Goal: Task Accomplishment & Management: Use online tool/utility

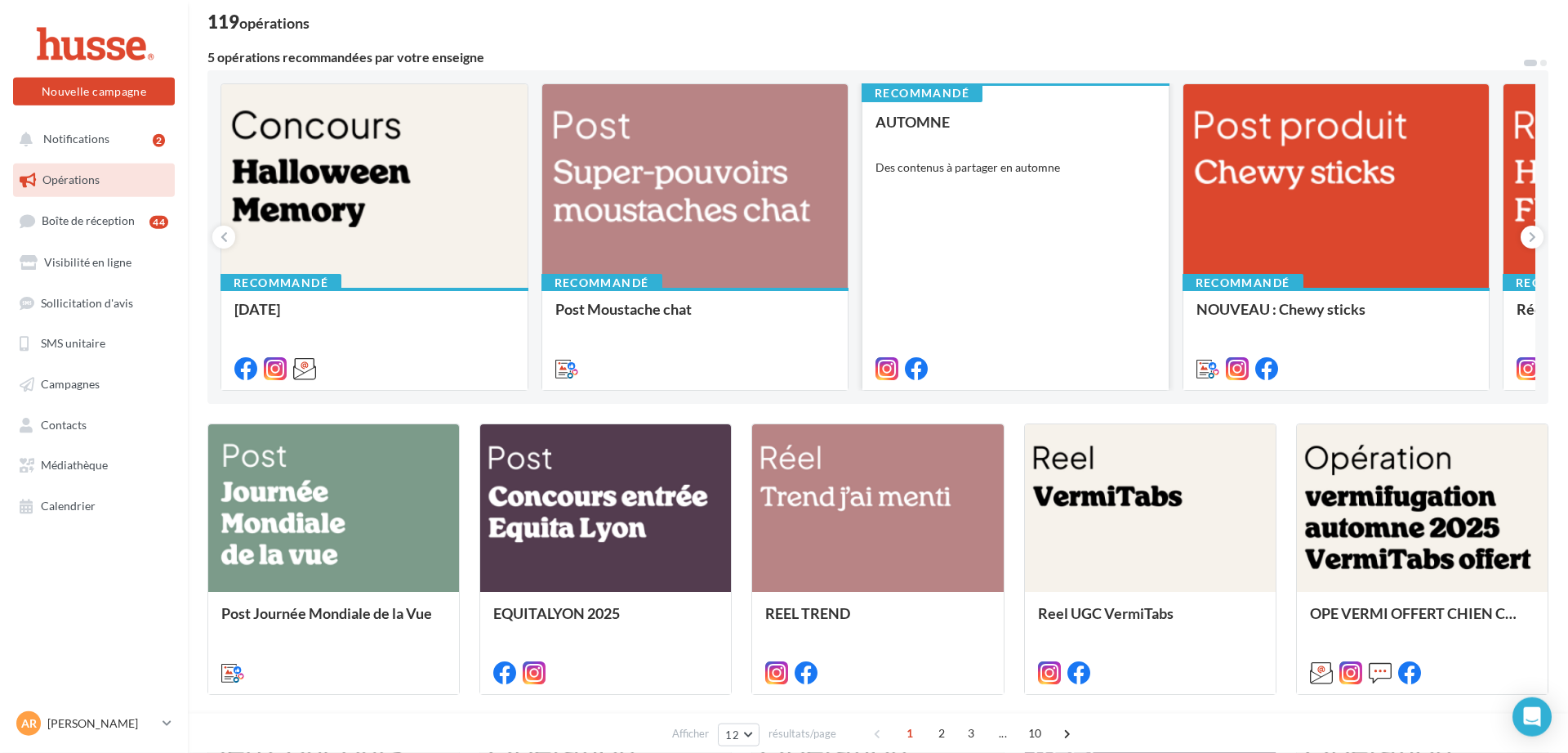
scroll to position [106, 0]
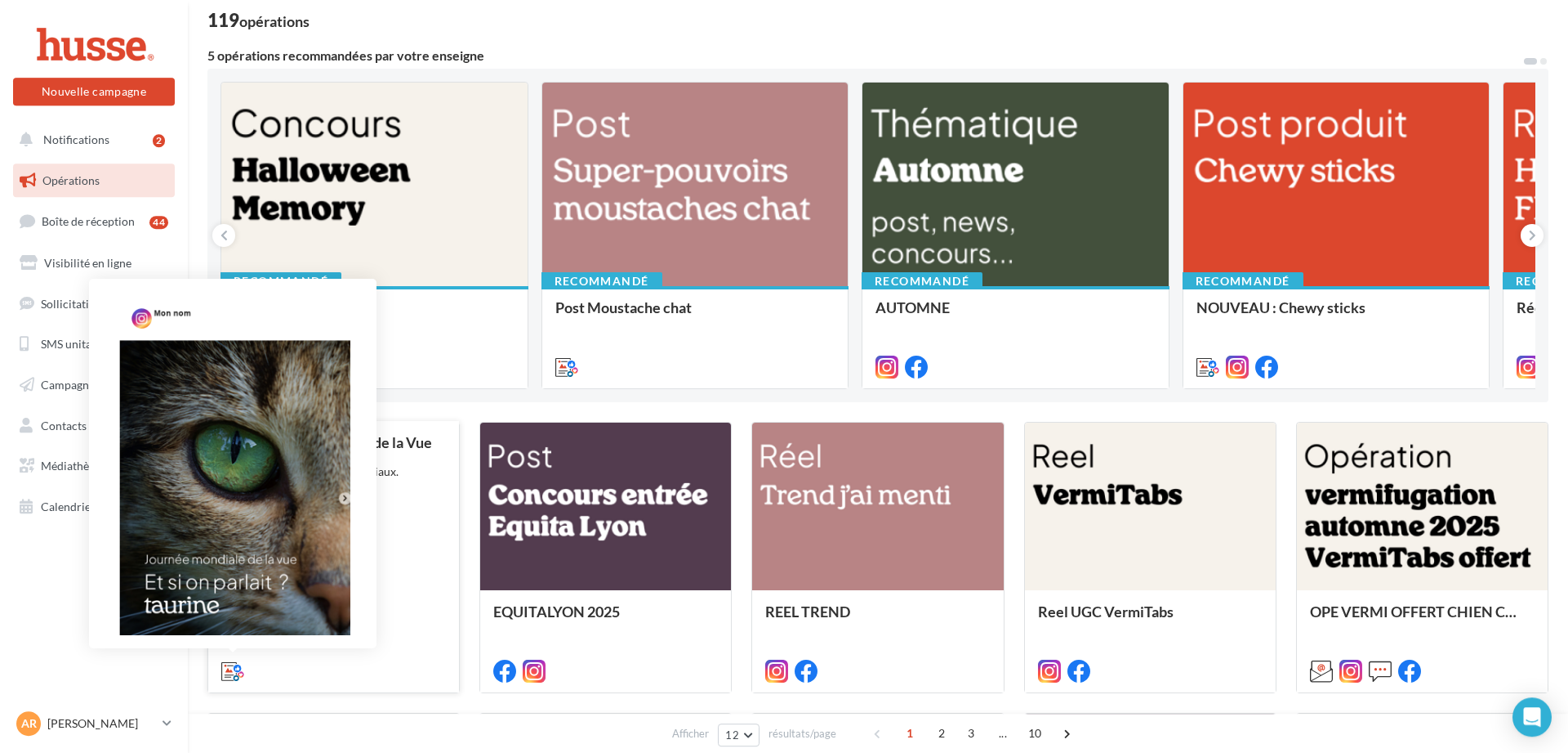
click at [229, 670] on icon at bounding box center [232, 670] width 23 height 23
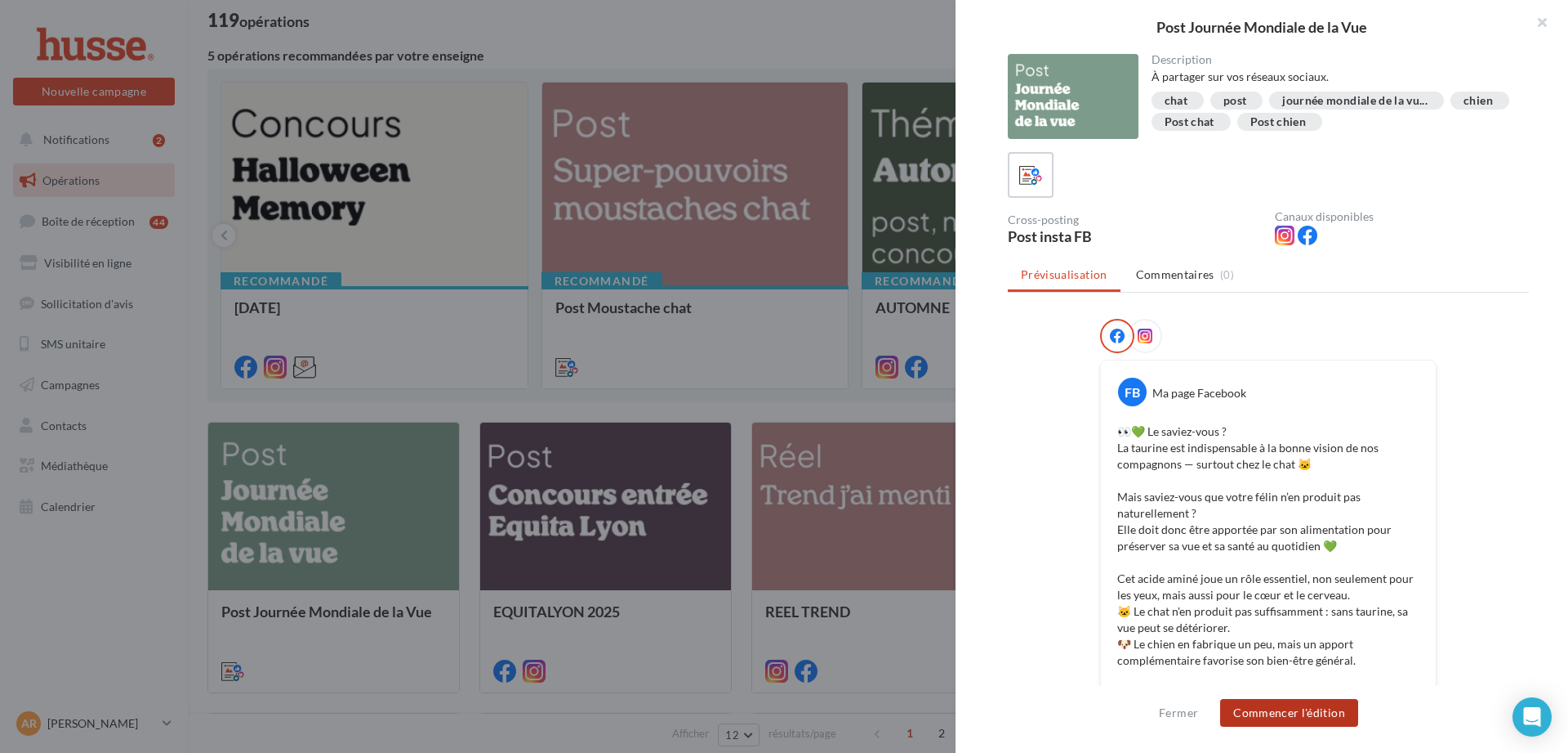
click at [1296, 701] on button "Commencer l'édition" at bounding box center [1289, 713] width 138 height 28
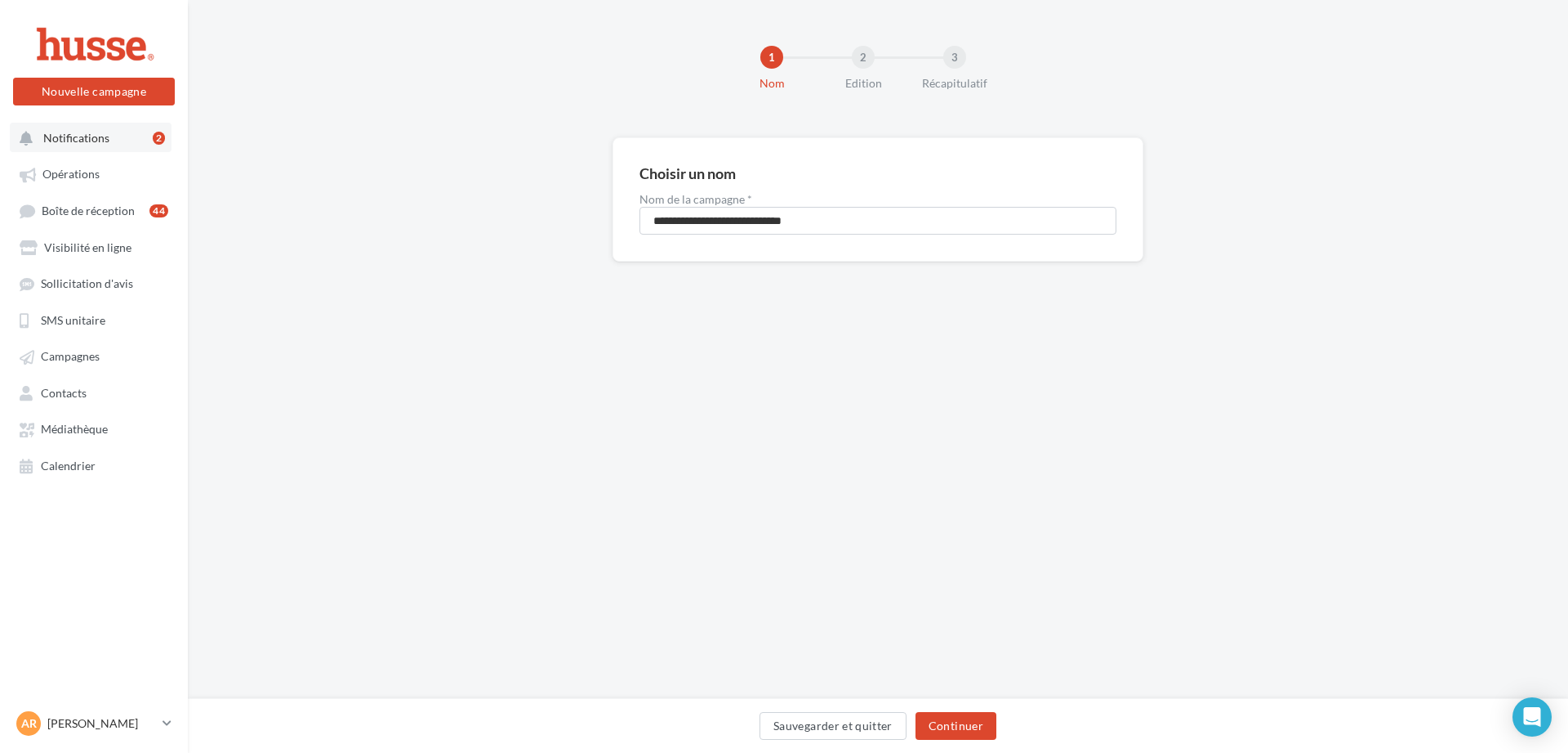
click at [65, 139] on span "Notifications" at bounding box center [76, 138] width 66 height 14
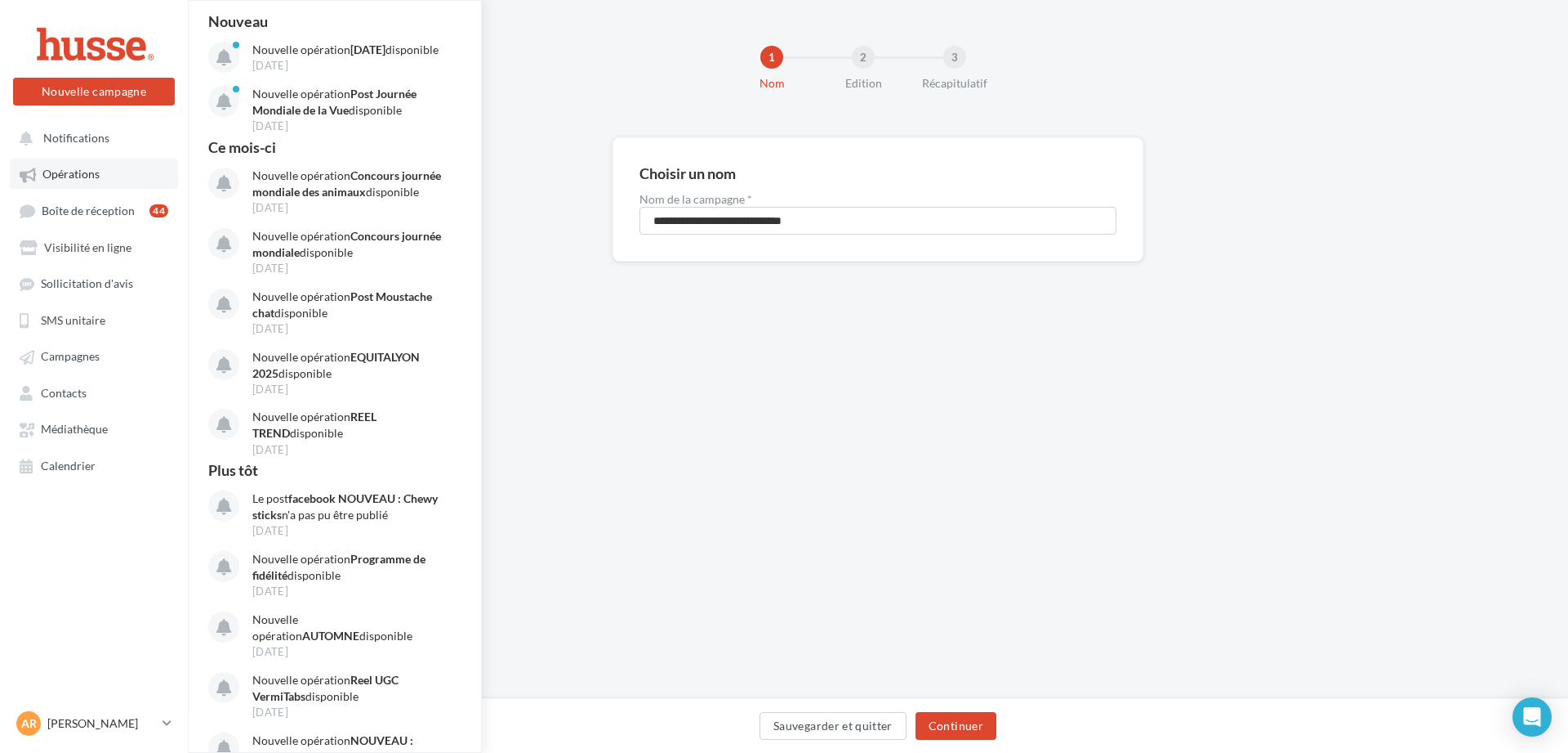
click at [101, 180] on link "Opérations" at bounding box center [94, 173] width 169 height 29
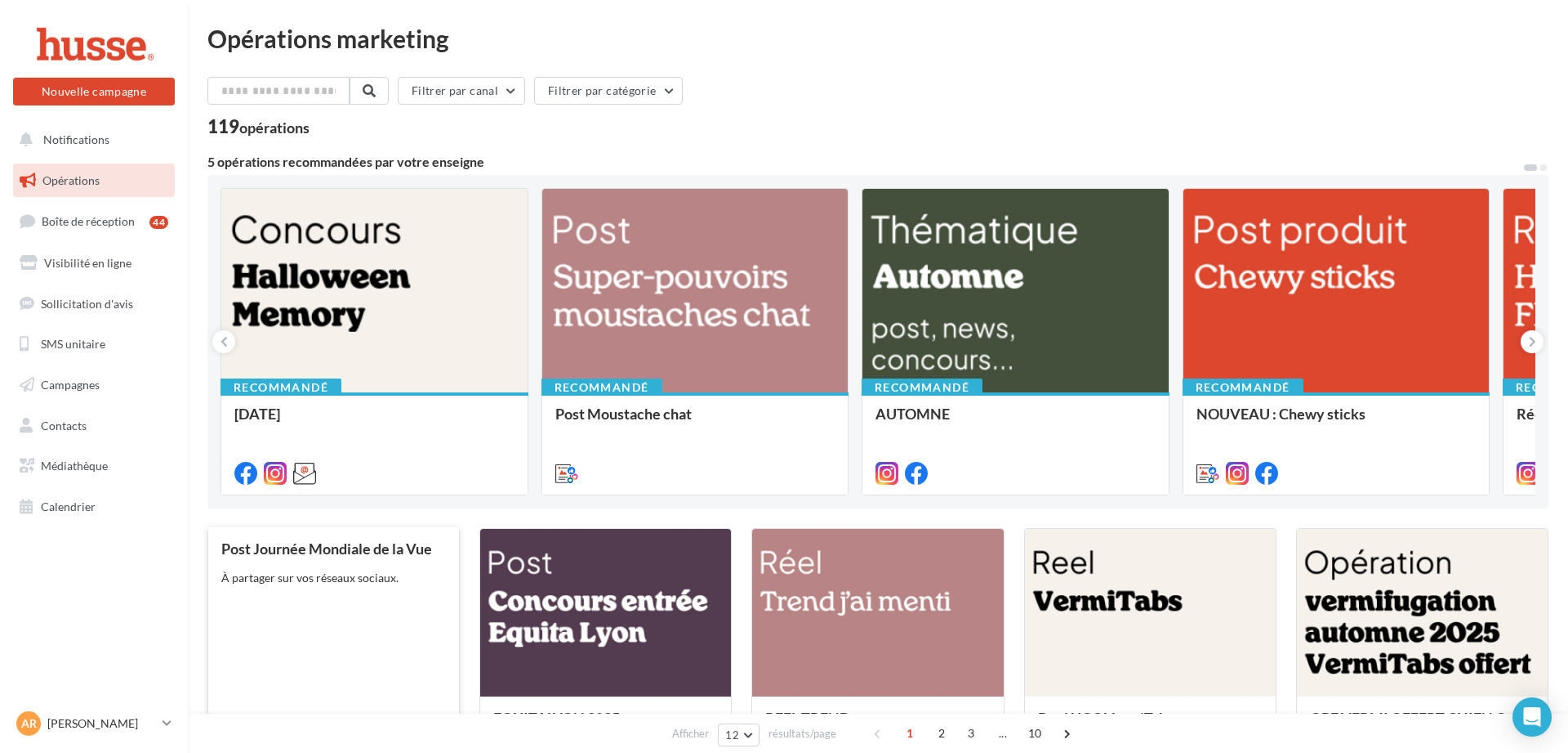
click at [423, 580] on div "À partager sur vos réseaux sociaux." at bounding box center [333, 577] width 224 height 16
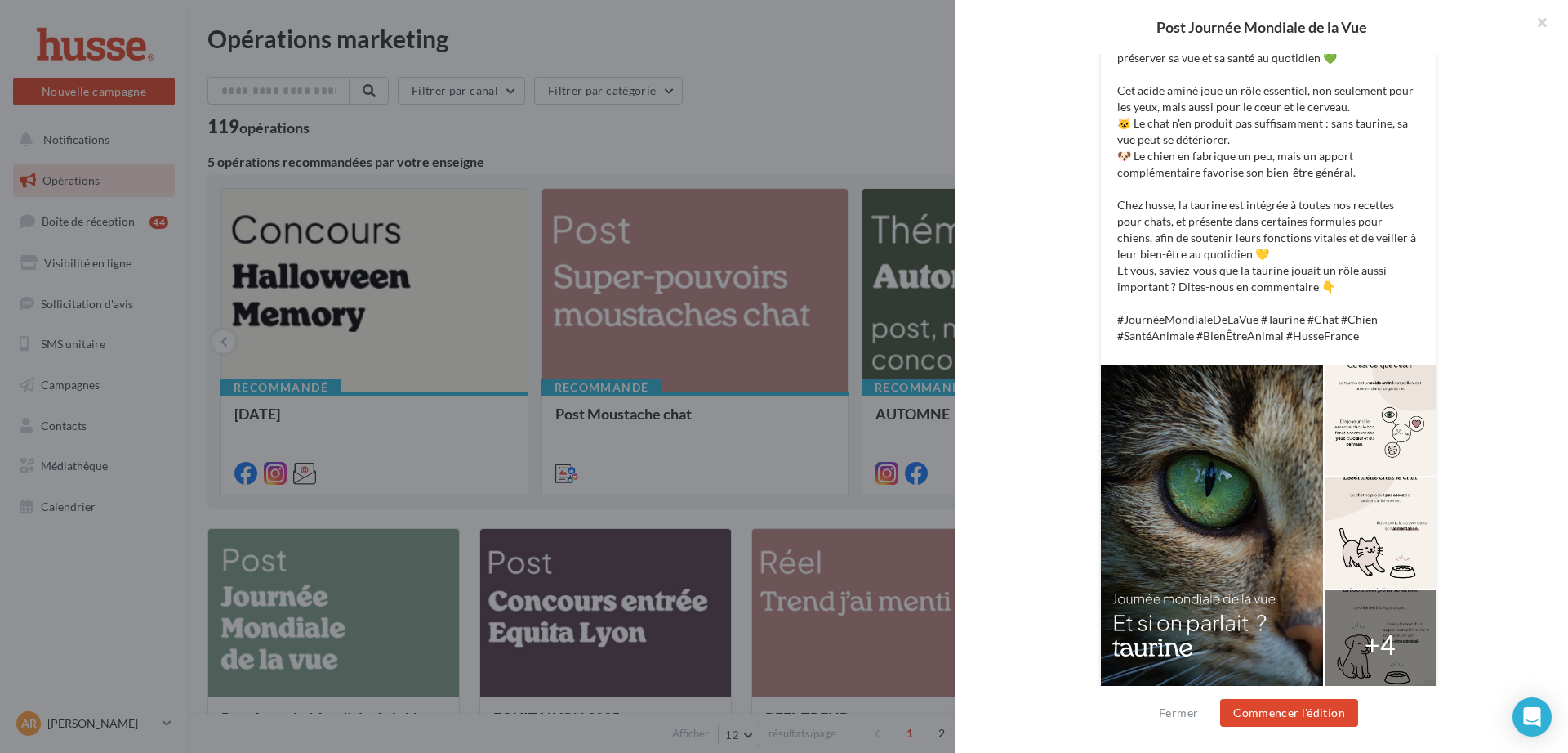
scroll to position [509, 0]
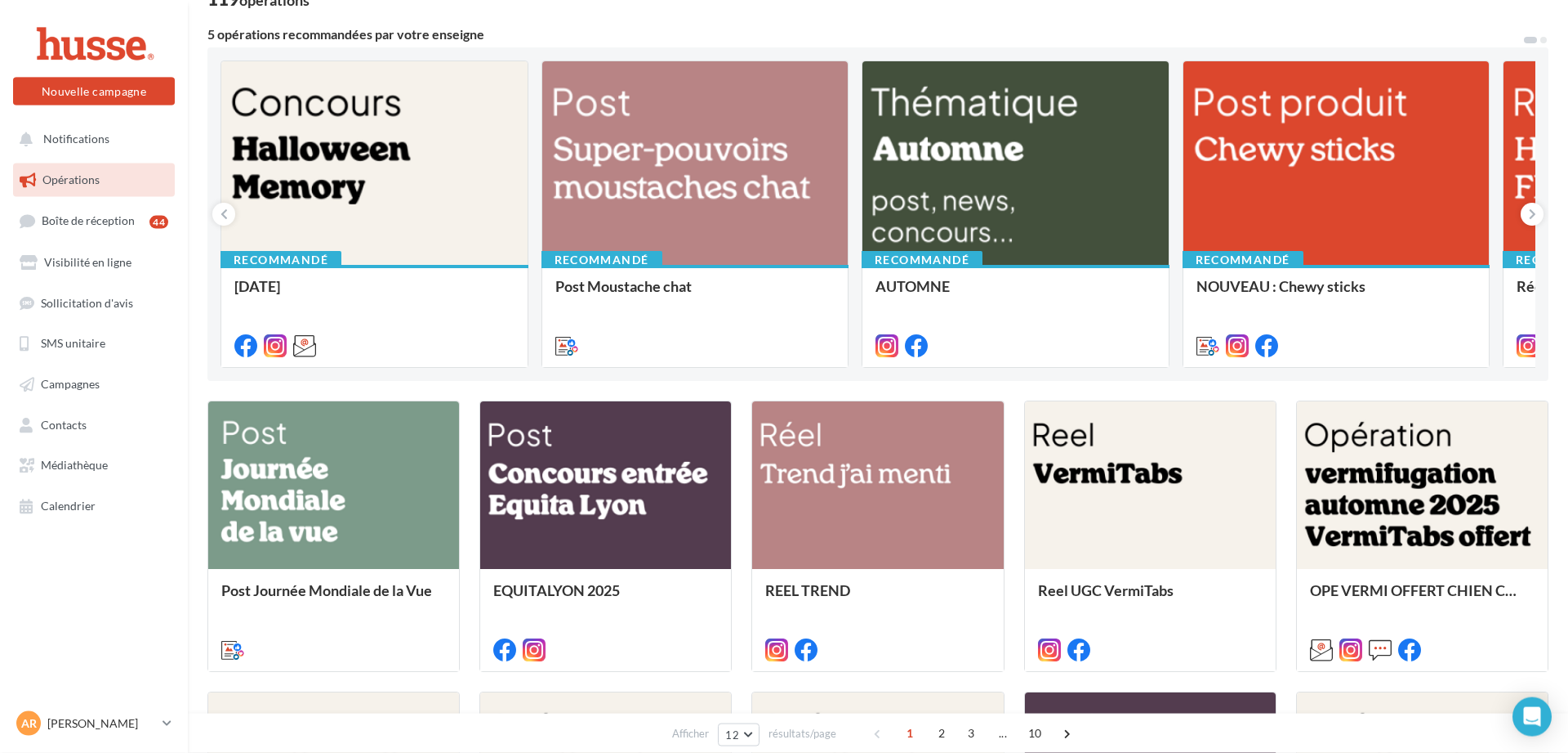
scroll to position [130, 0]
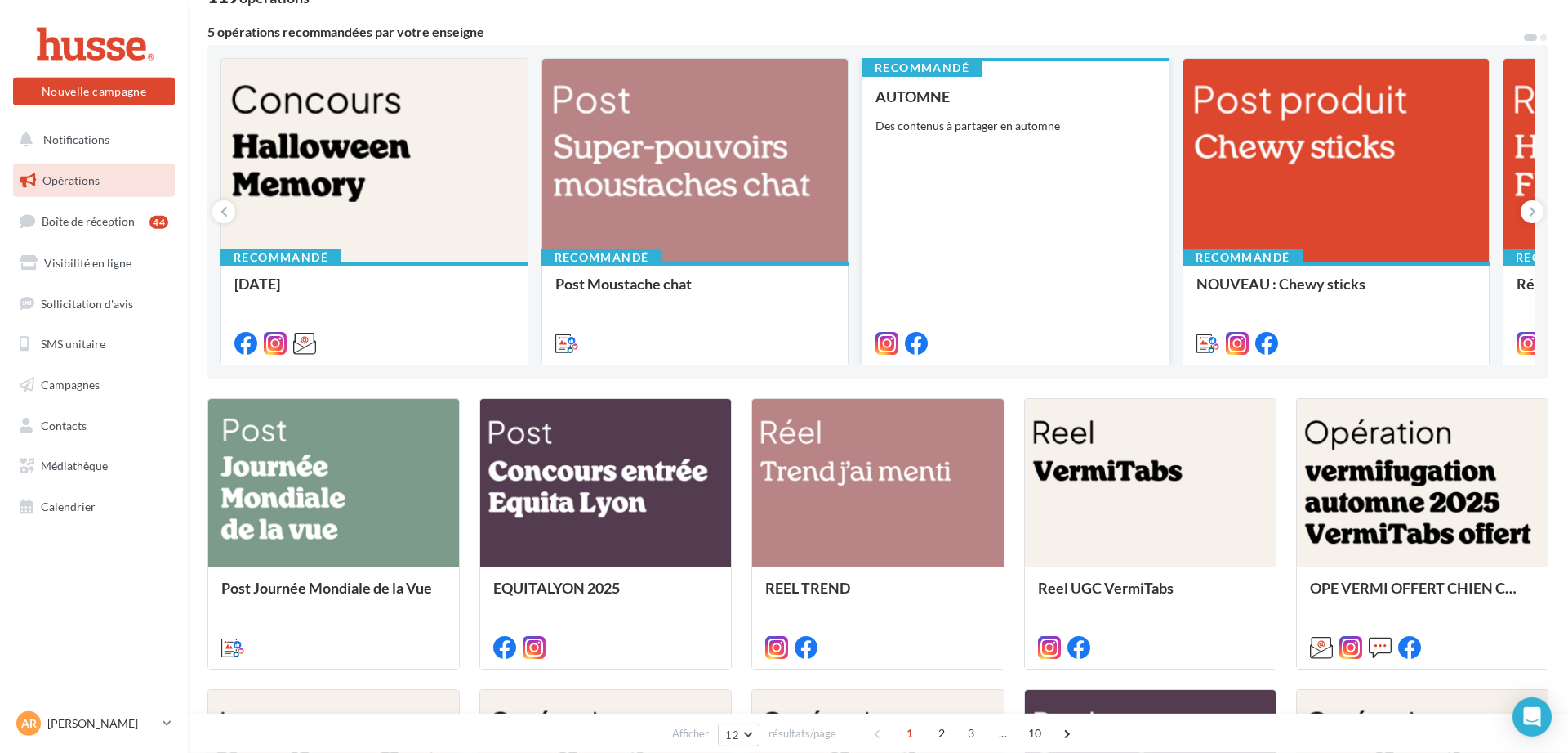
click at [983, 211] on div "AUTOMNE Des contenus à partager en automne" at bounding box center [1016, 219] width 280 height 262
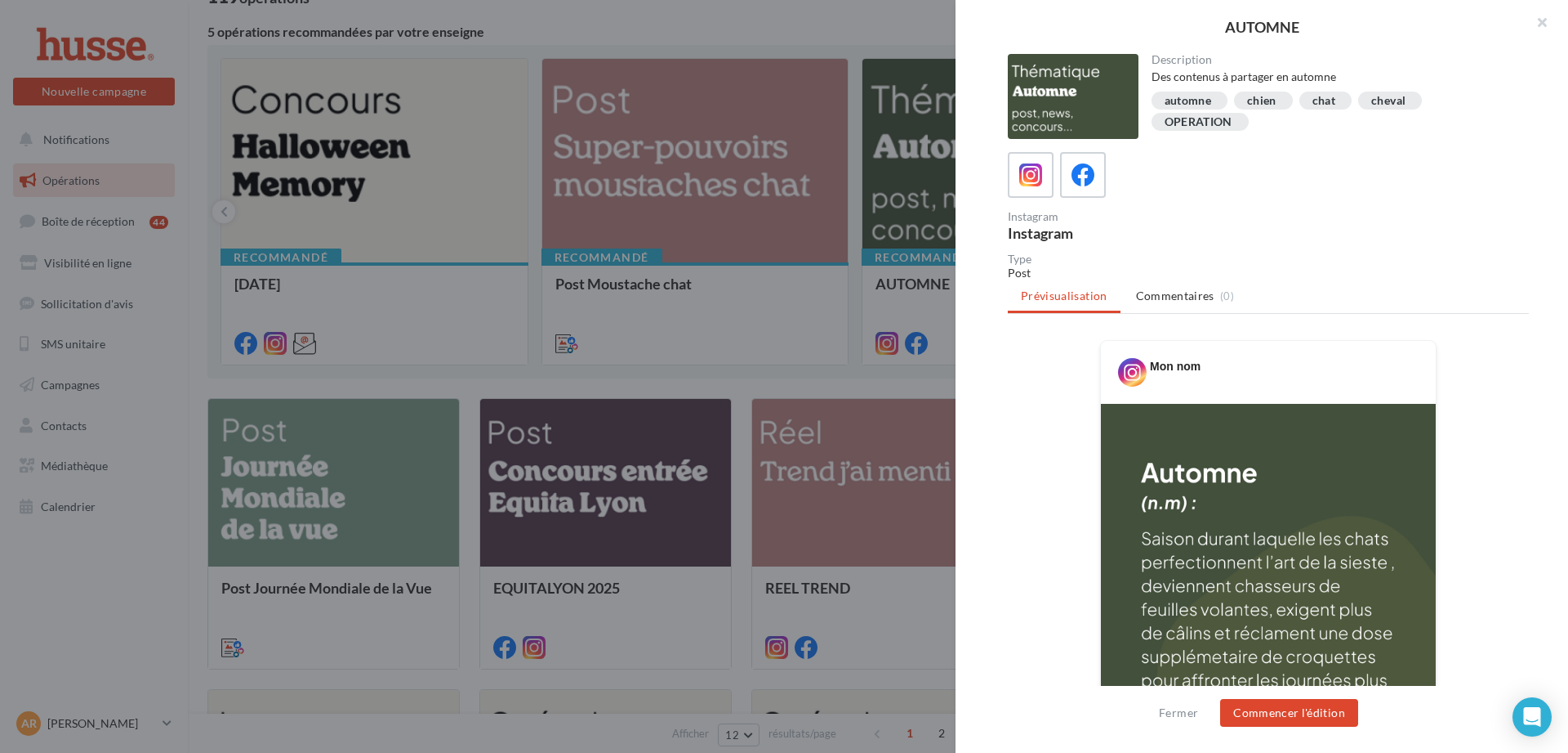
scroll to position [430, 0]
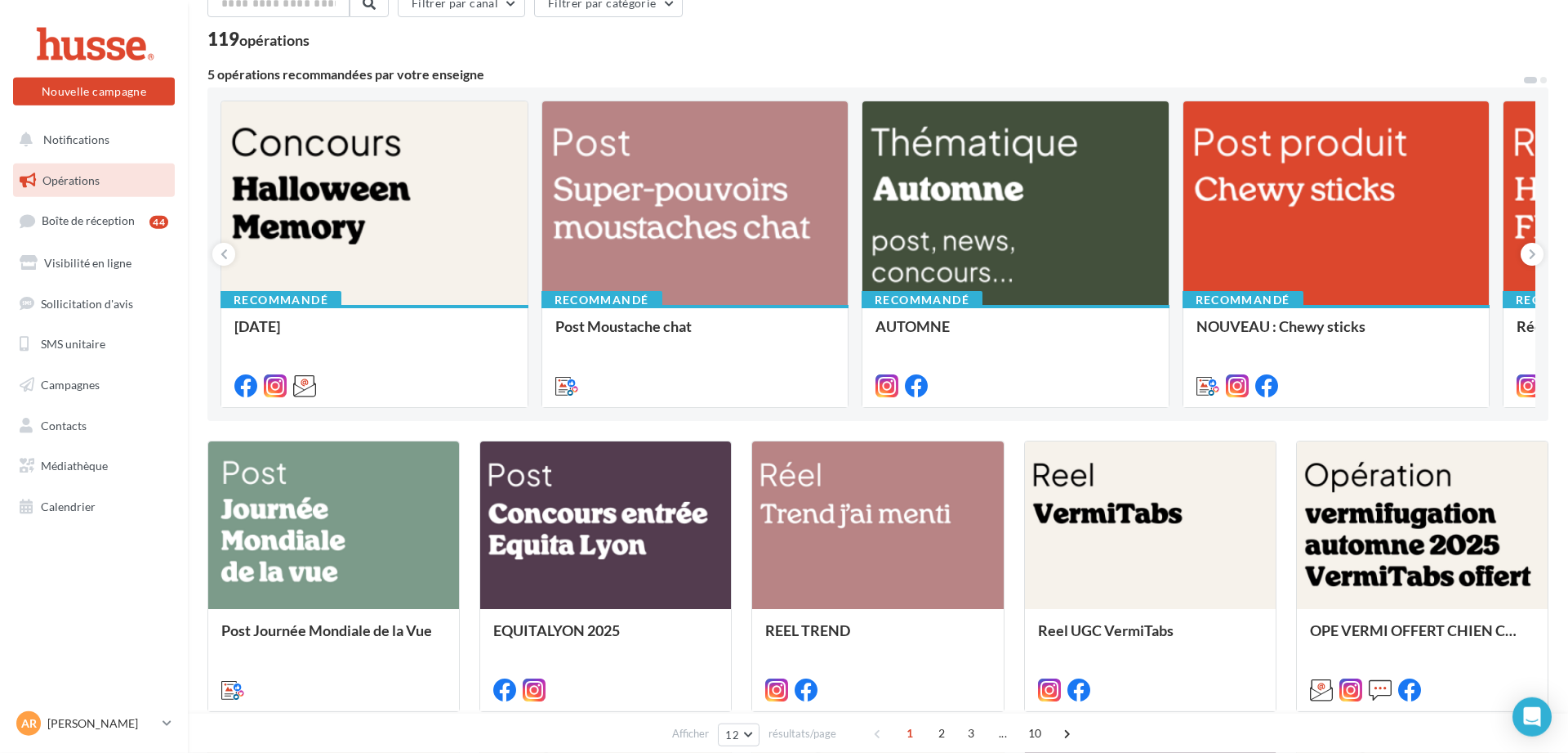
scroll to position [0, 0]
